Goal: Task Accomplishment & Management: Complete application form

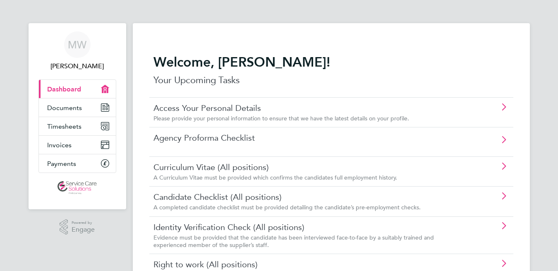
click at [189, 108] on link "Access Your Personal Details" at bounding box center [307, 108] width 309 height 11
click at [201, 165] on link "Curriculum Vitae (All positions)" at bounding box center [307, 167] width 309 height 11
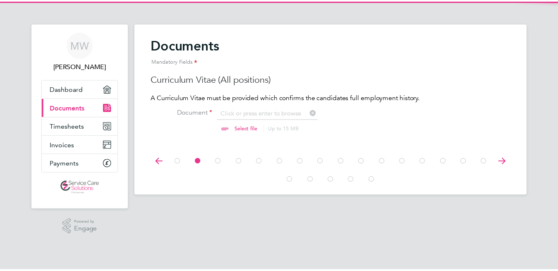
scroll to position [18, 110]
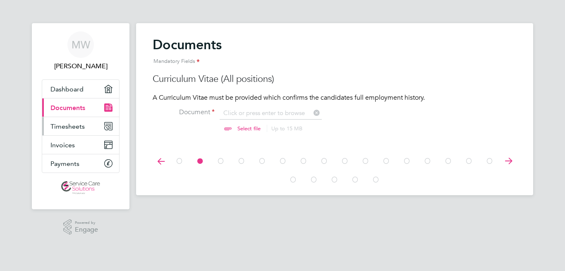
click at [62, 127] on span "Timesheets" at bounding box center [67, 126] width 34 height 8
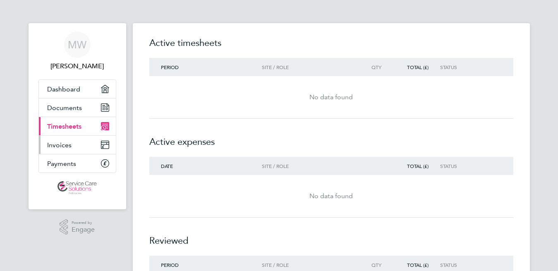
click at [64, 146] on span "Invoices" at bounding box center [59, 145] width 24 height 8
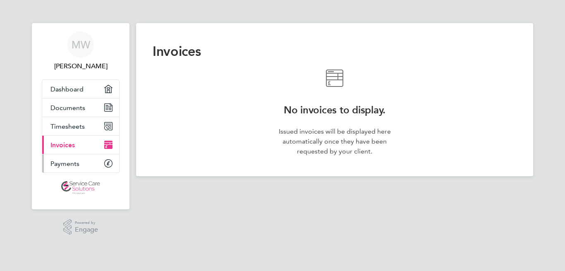
click at [60, 168] on link "Payments" at bounding box center [80, 163] width 77 height 18
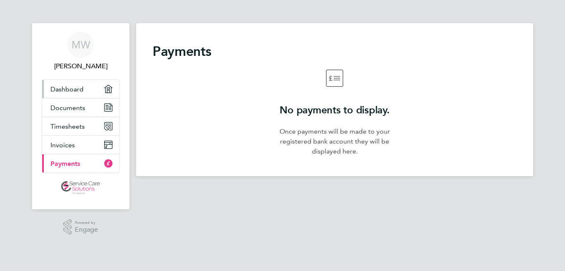
click at [67, 89] on span "Dashboard" at bounding box center [66, 89] width 33 height 8
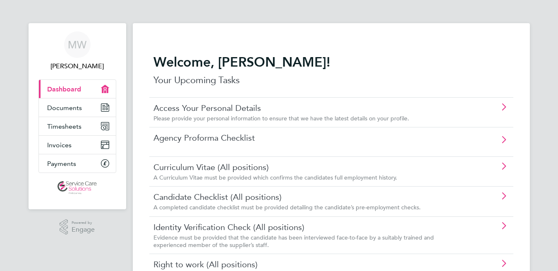
click at [186, 198] on link "Candidate Checklist (All positions)" at bounding box center [307, 197] width 309 height 11
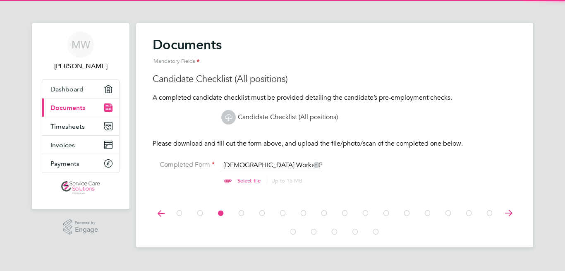
scroll to position [18, 110]
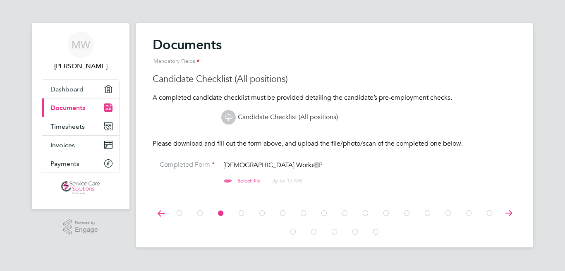
click at [508, 211] on icon at bounding box center [508, 213] width 17 height 19
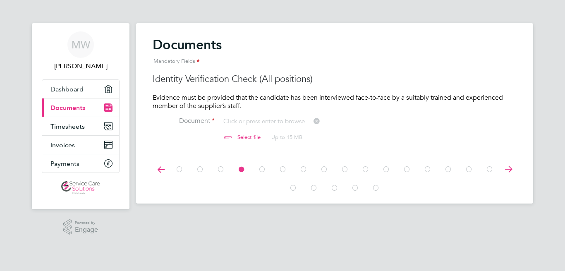
scroll to position [18, 110]
click at [511, 168] on icon at bounding box center [508, 169] width 17 height 19
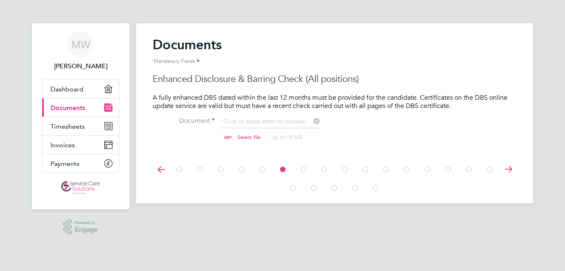
click at [511, 168] on icon at bounding box center [508, 169] width 17 height 19
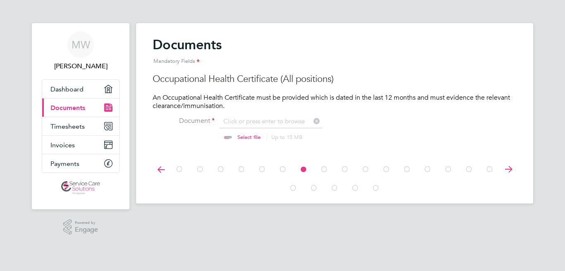
scroll to position [18, 110]
click at [511, 168] on icon at bounding box center [508, 169] width 17 height 19
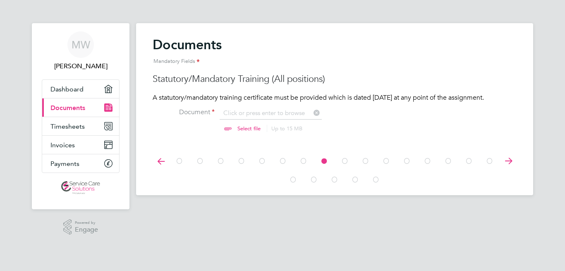
scroll to position [18, 110]
click at [511, 168] on icon at bounding box center [508, 161] width 17 height 19
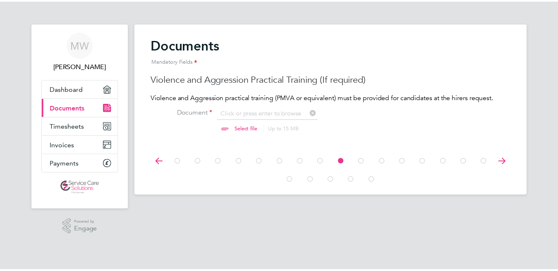
scroll to position [18, 110]
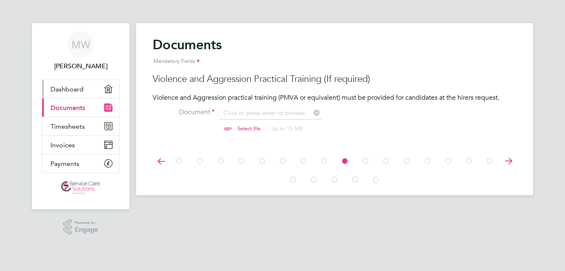
click at [59, 87] on span "Dashboard" at bounding box center [66, 89] width 33 height 8
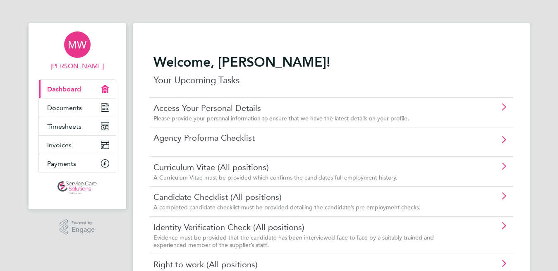
click at [74, 44] on span "MW" at bounding box center [77, 44] width 19 height 11
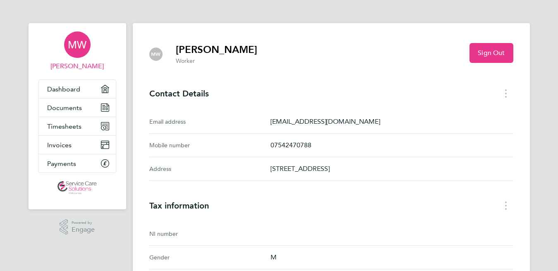
click at [0, 114] on div "MW [PERSON_NAME] Applications: Dashboard Documents Timesheets Invoices Payments…" at bounding box center [279, 262] width 558 height 524
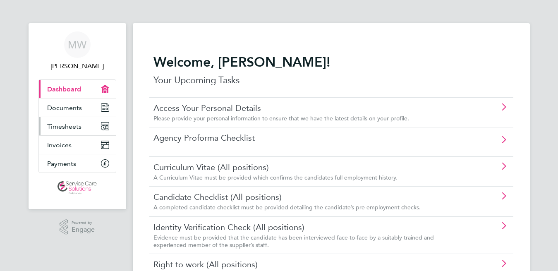
click at [63, 128] on span "Timesheets" at bounding box center [64, 126] width 34 height 8
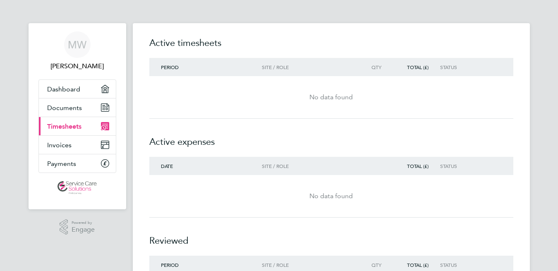
click at [338, 94] on div "No data found" at bounding box center [331, 97] width 364 height 10
click at [320, 149] on h2 "Active expenses" at bounding box center [331, 138] width 364 height 38
click at [65, 104] on span "Documents" at bounding box center [64, 108] width 35 height 8
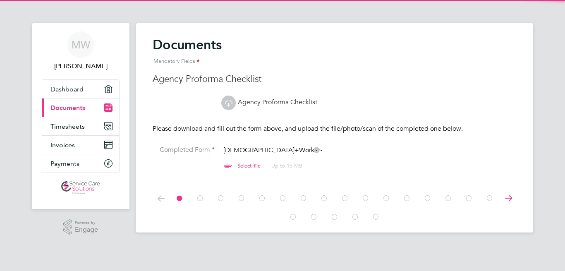
scroll to position [18, 110]
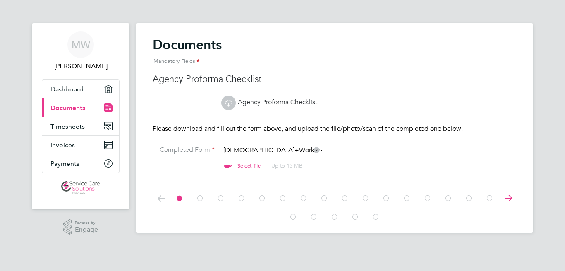
click at [260, 149] on input "file" at bounding box center [257, 158] width 130 height 25
click at [256, 103] on link "Agency Proforma Checklist" at bounding box center [269, 102] width 96 height 8
